Goal: Task Accomplishment & Management: Manage account settings

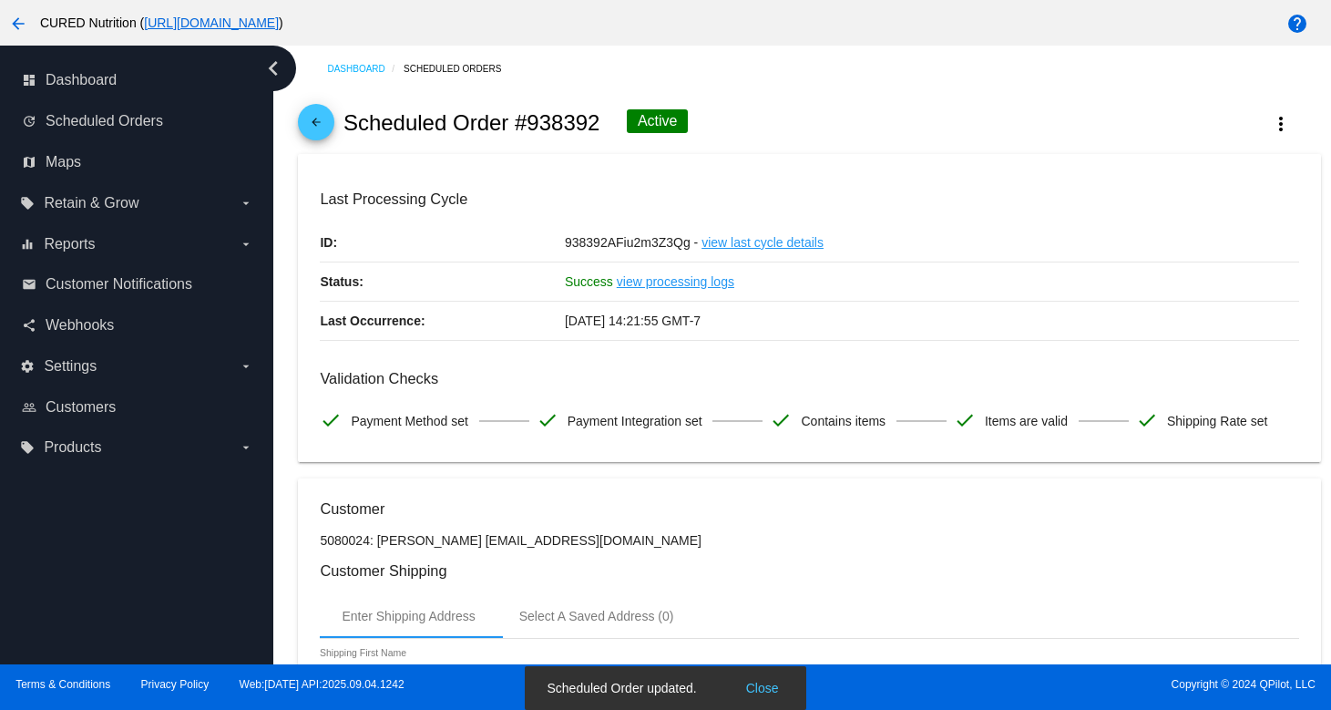
scroll to position [1653, 0]
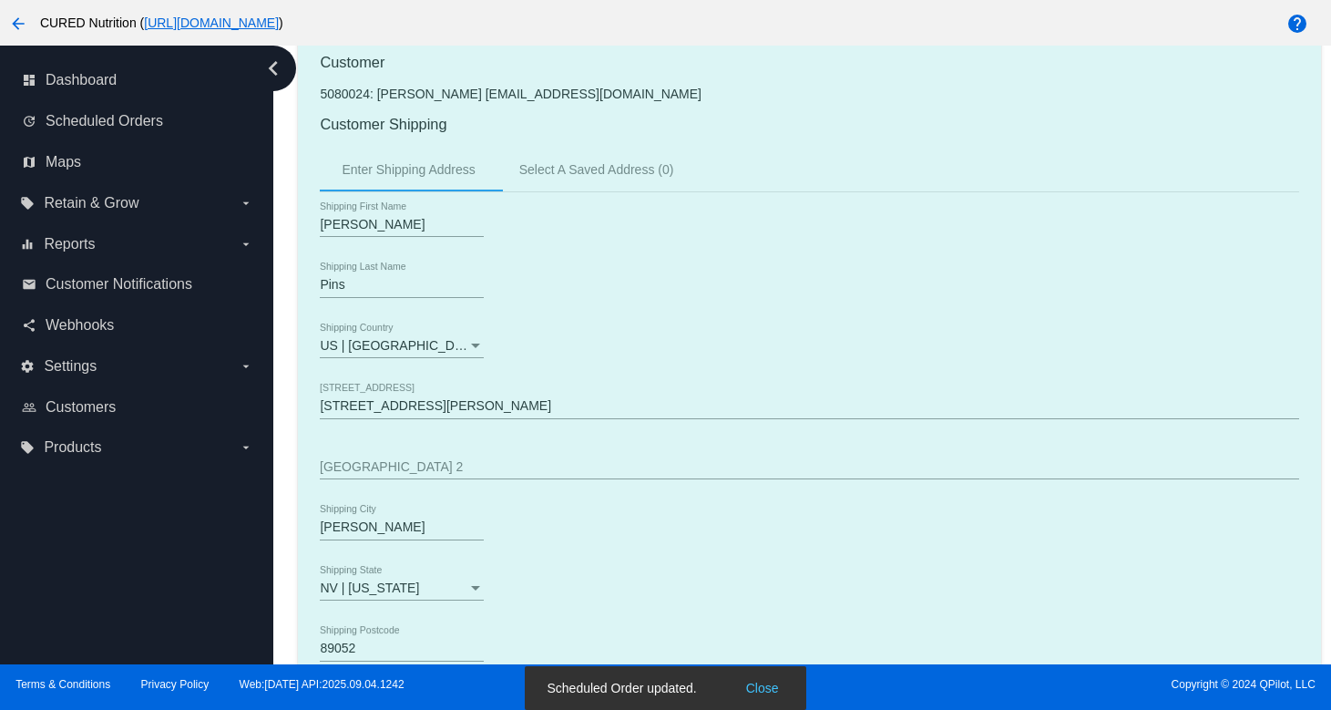
scroll to position [0, 0]
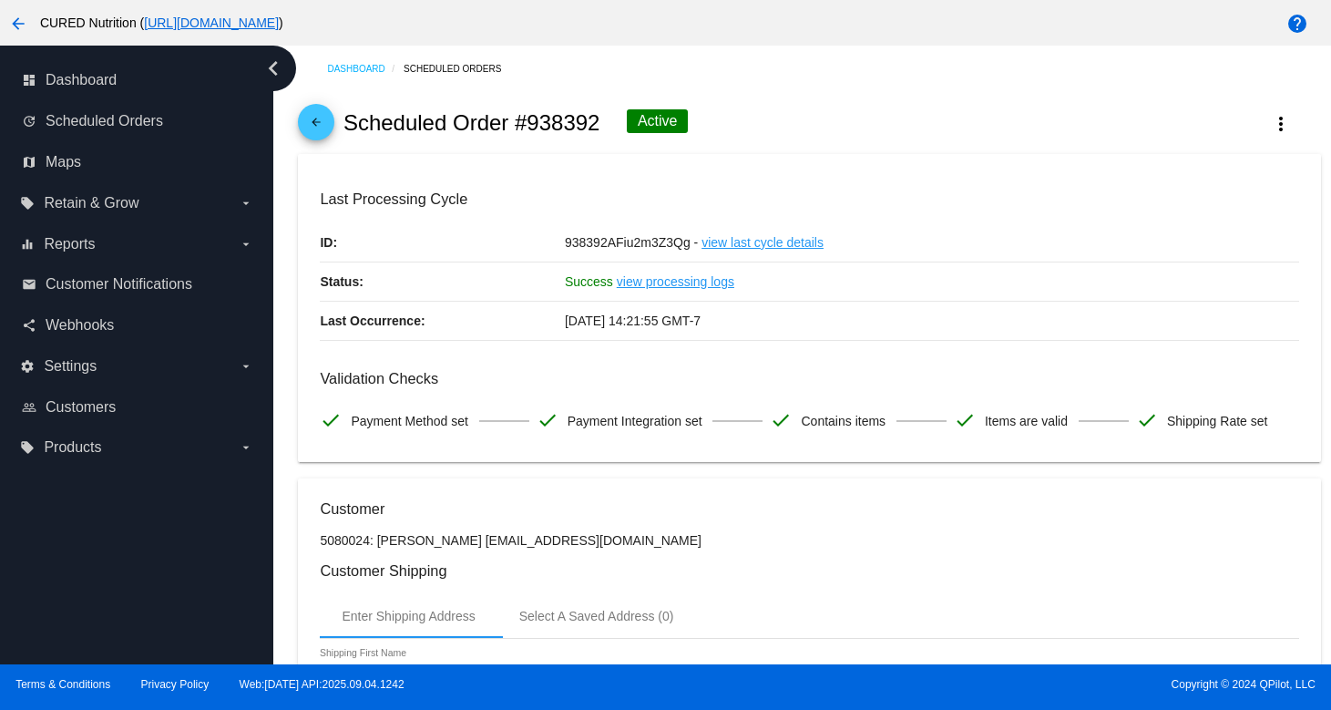
click at [317, 124] on mat-icon "arrow_back" at bounding box center [316, 127] width 22 height 22
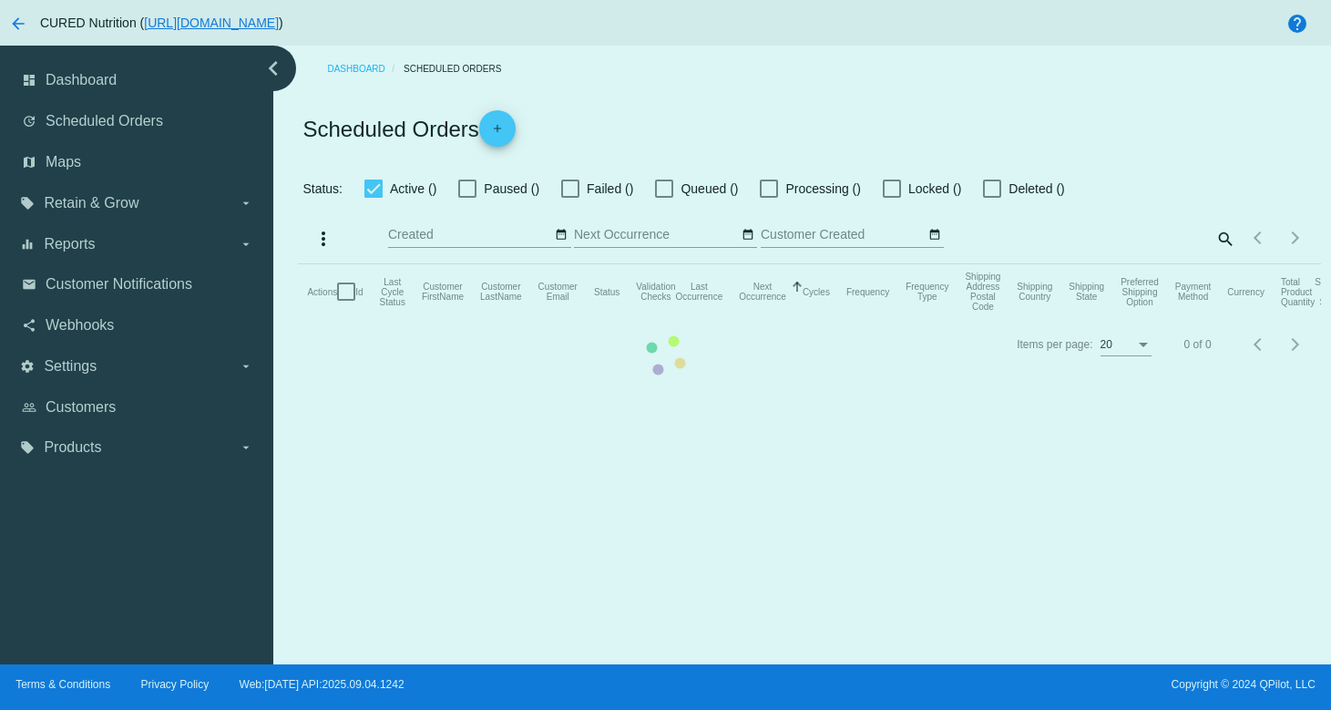
checkbox input "true"
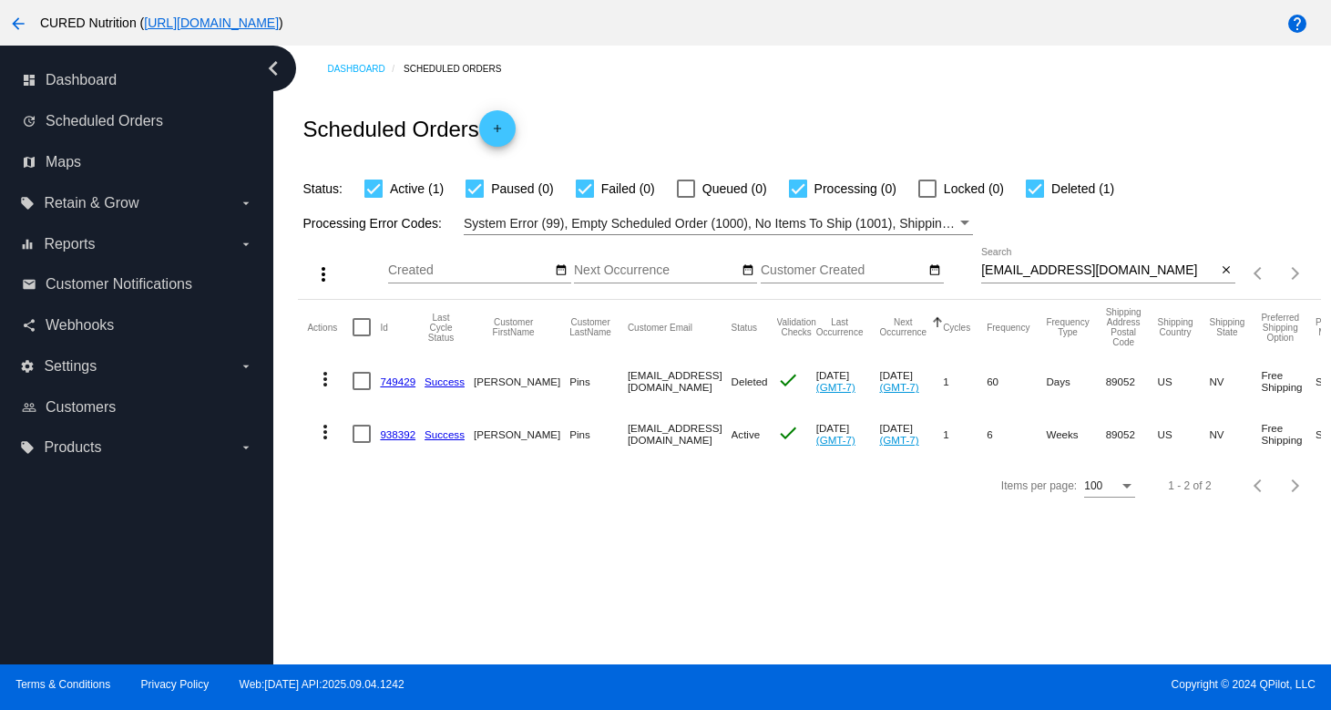
click at [1074, 272] on input "[EMAIL_ADDRESS][DOMAIN_NAME]" at bounding box center [1098, 270] width 235 height 15
paste input "hui.ashleya"
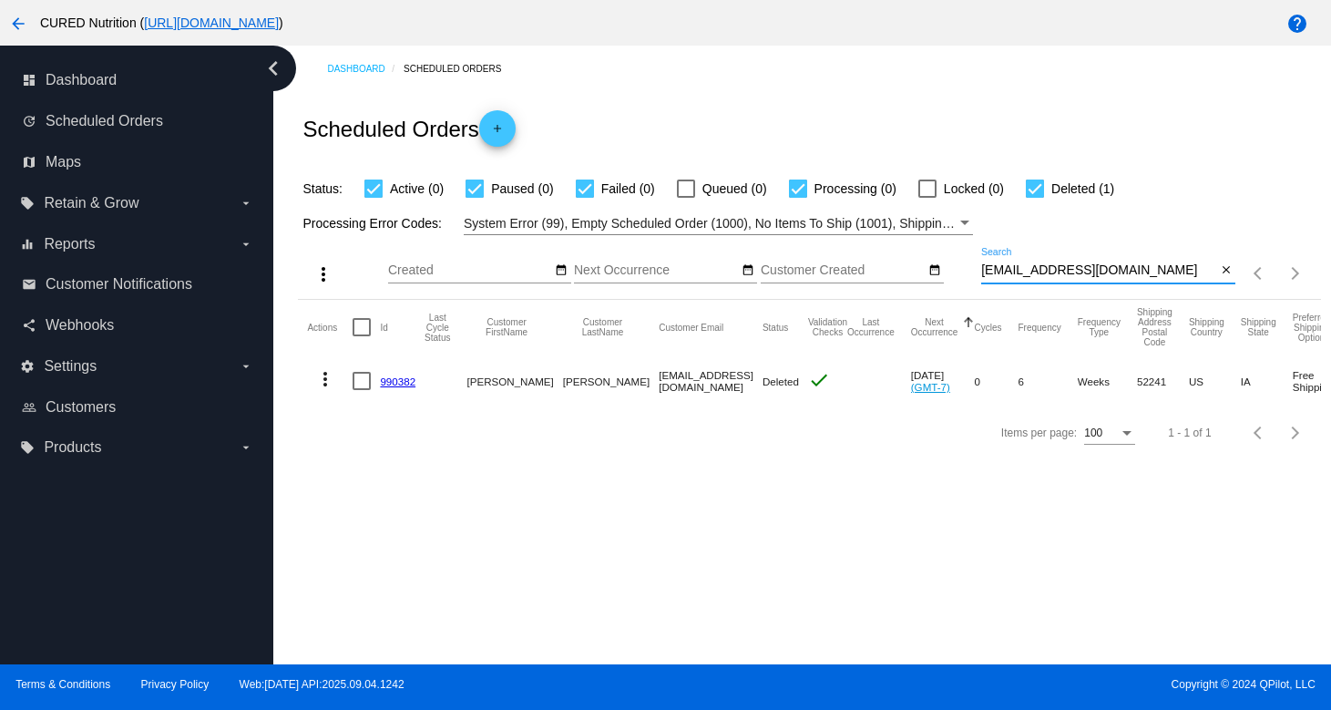
type input "[EMAIL_ADDRESS][DOMAIN_NAME]"
